Goal: Transaction & Acquisition: Download file/media

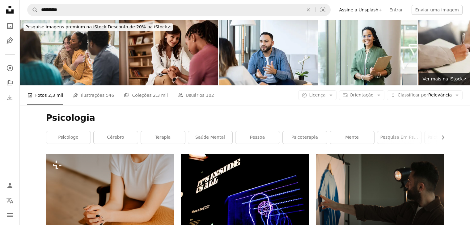
scroll to position [340, 0]
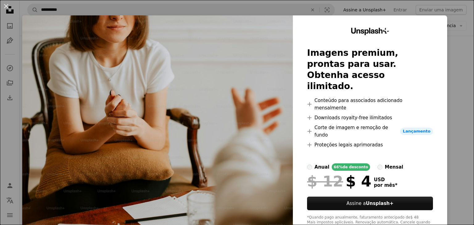
click at [456, 80] on div "An X shape Unsplash+ Imagens premium, prontas para usar. Obtenha acesso ilimita…" at bounding box center [237, 112] width 474 height 225
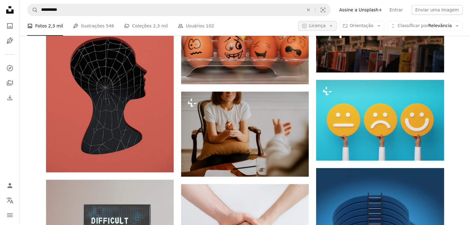
click at [333, 26] on icon "Arrow down" at bounding box center [331, 26] width 6 height 6
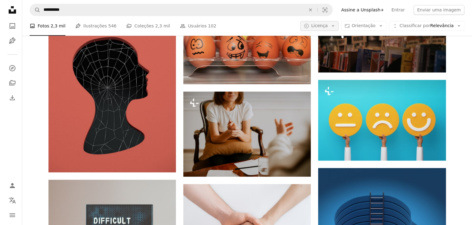
scroll to position [340, 0]
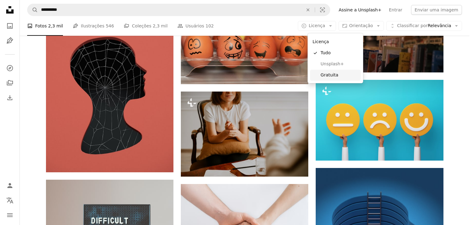
click at [328, 77] on span "Gratuita" at bounding box center [340, 75] width 38 height 6
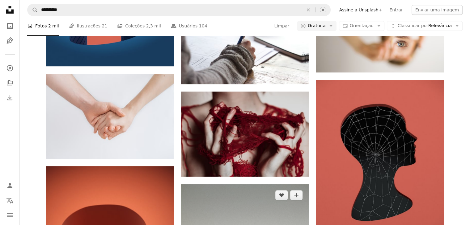
scroll to position [309, 0]
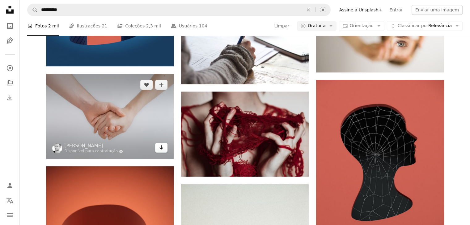
click at [160, 151] on icon "Arrow pointing down" at bounding box center [161, 147] width 5 height 7
